Goal: Navigation & Orientation: Find specific page/section

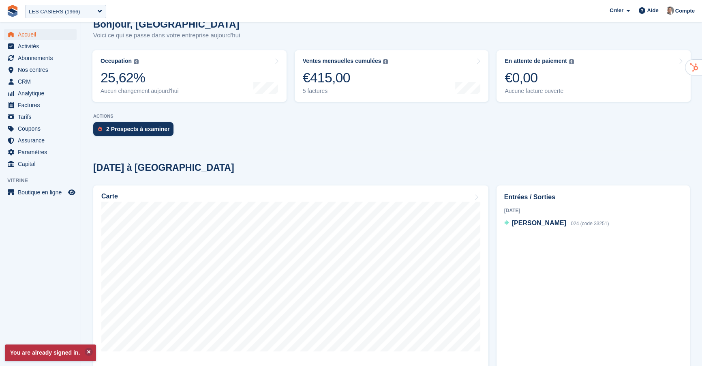
scroll to position [92, 0]
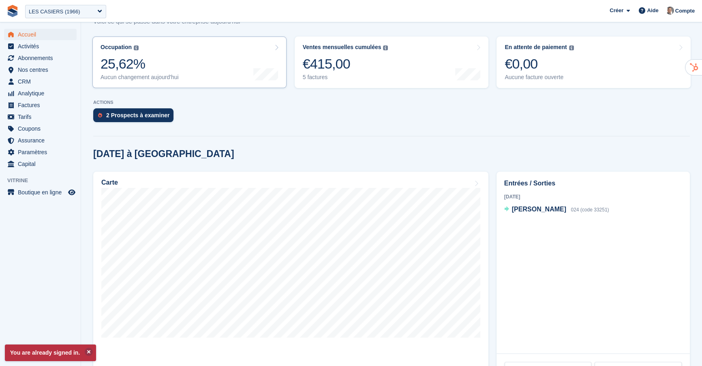
click at [151, 63] on div "25,62%" at bounding box center [140, 64] width 78 height 17
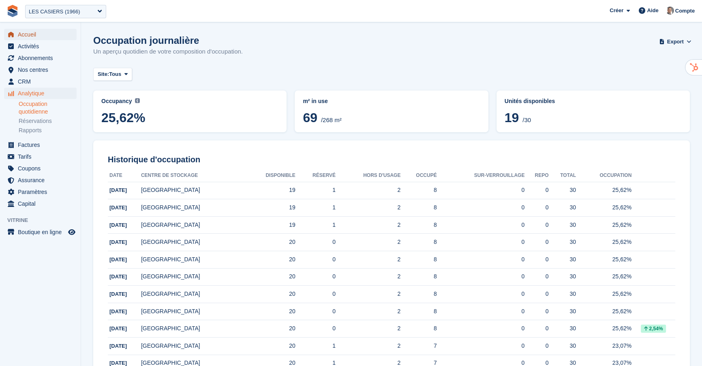
click at [32, 33] on span "Accueil" at bounding box center [42, 34] width 49 height 11
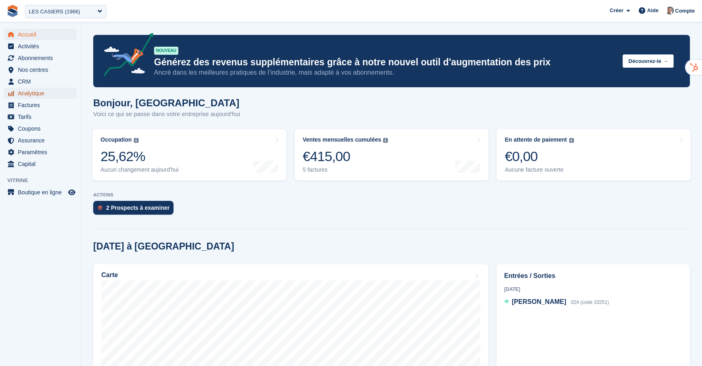
click at [37, 93] on span "Analytique" at bounding box center [42, 93] width 49 height 11
